Goal: Navigation & Orientation: Understand site structure

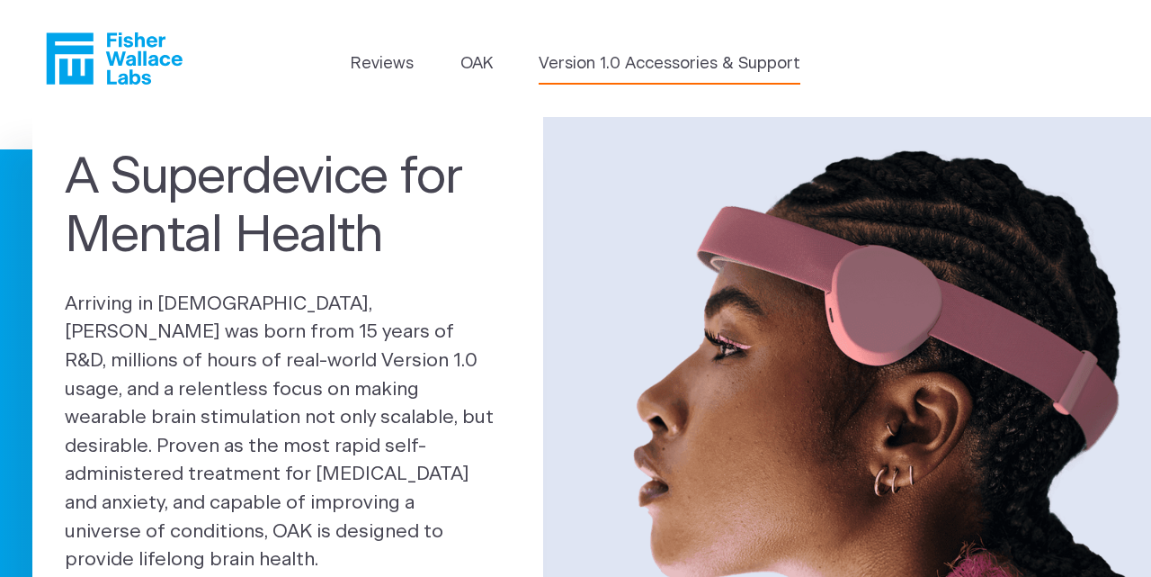
click at [623, 58] on link "Version 1.0 Accessories & Support" at bounding box center [670, 64] width 262 height 24
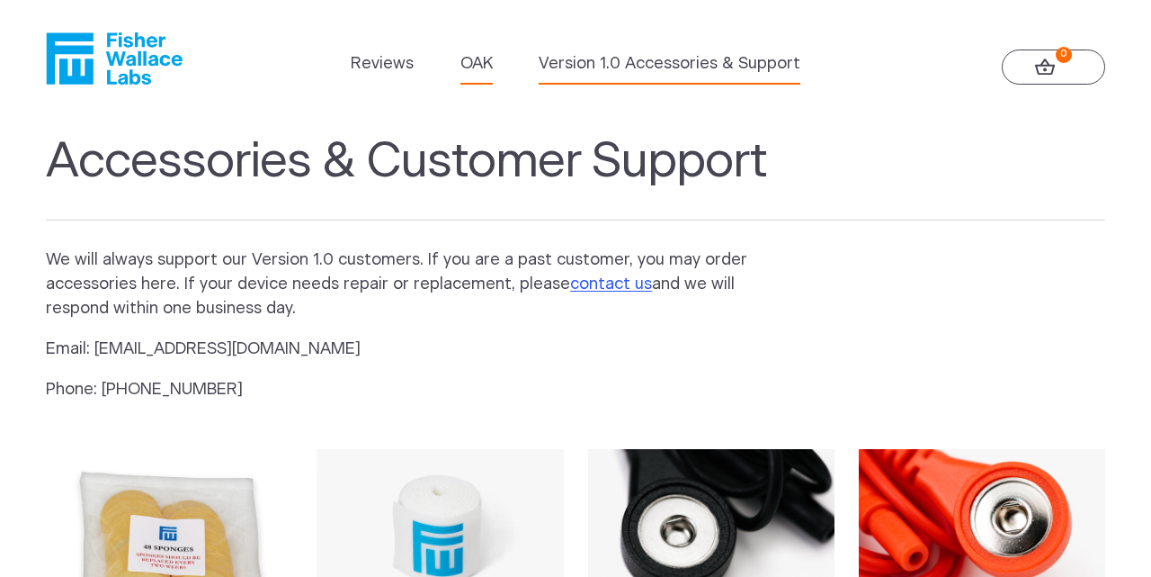
click at [476, 65] on link "OAK" at bounding box center [477, 64] width 32 height 24
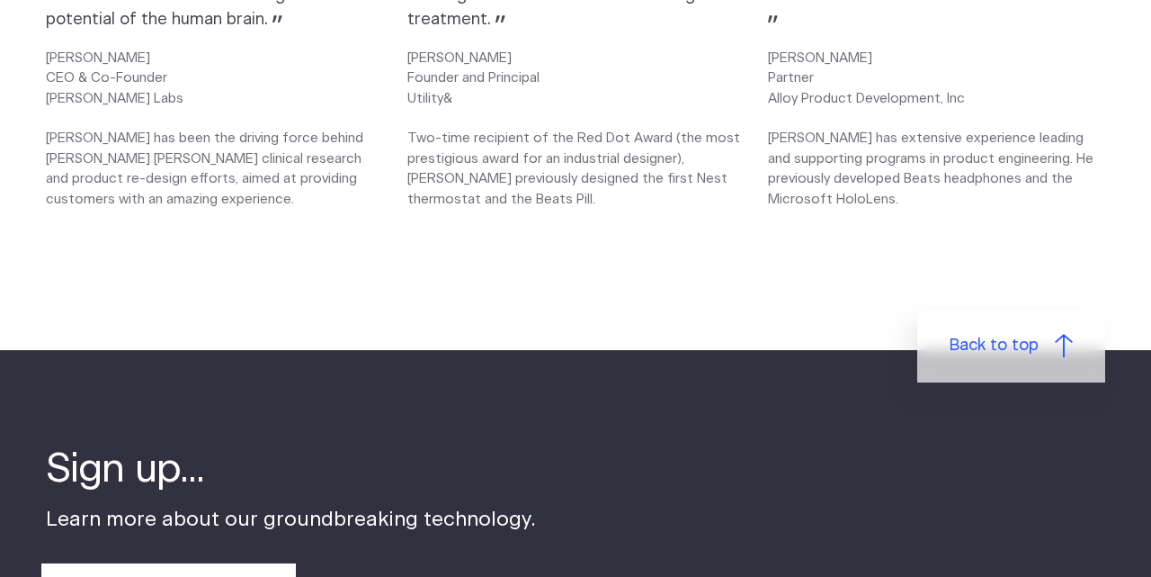
scroll to position [3181, 0]
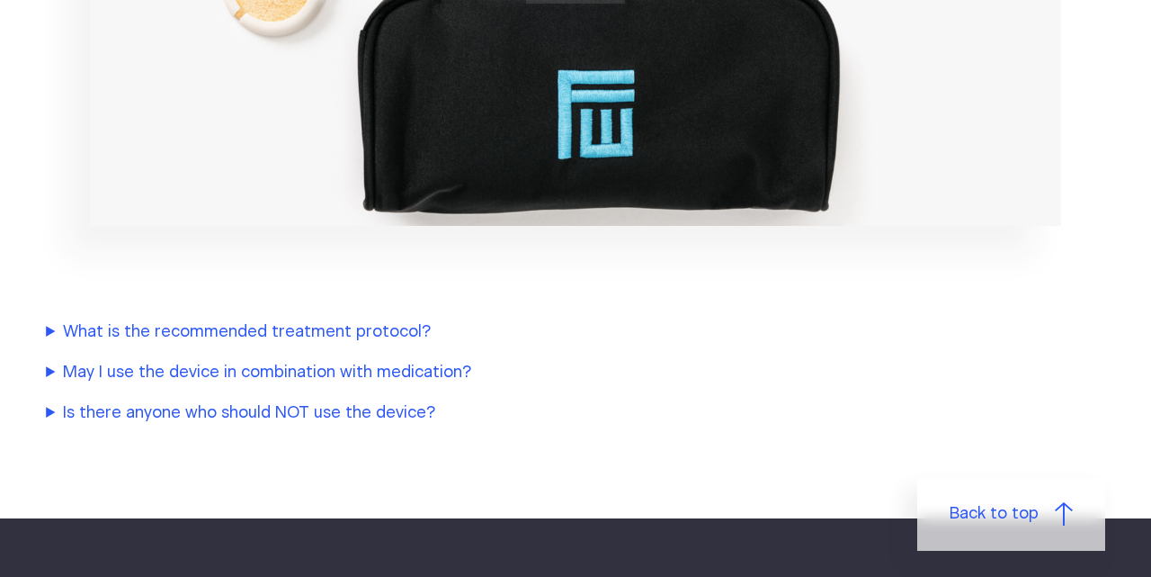
scroll to position [2245, 0]
